Goal: Navigation & Orientation: Find specific page/section

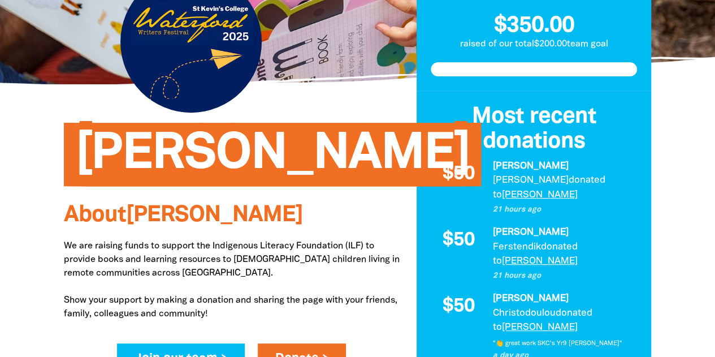
click at [325, 165] on h1 "[PERSON_NAME]" at bounding box center [243, 154] width 336 height 61
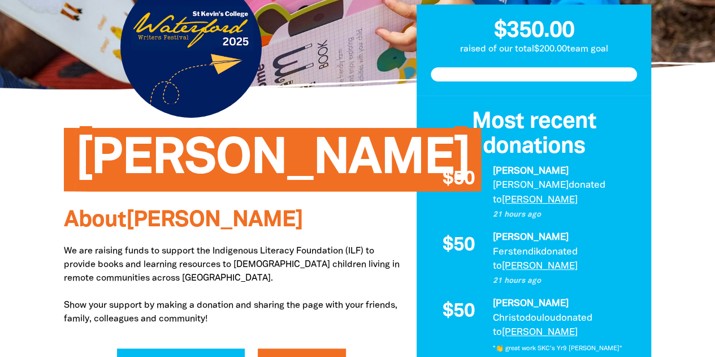
scroll to position [161, 0]
